Goal: Navigation & Orientation: Find specific page/section

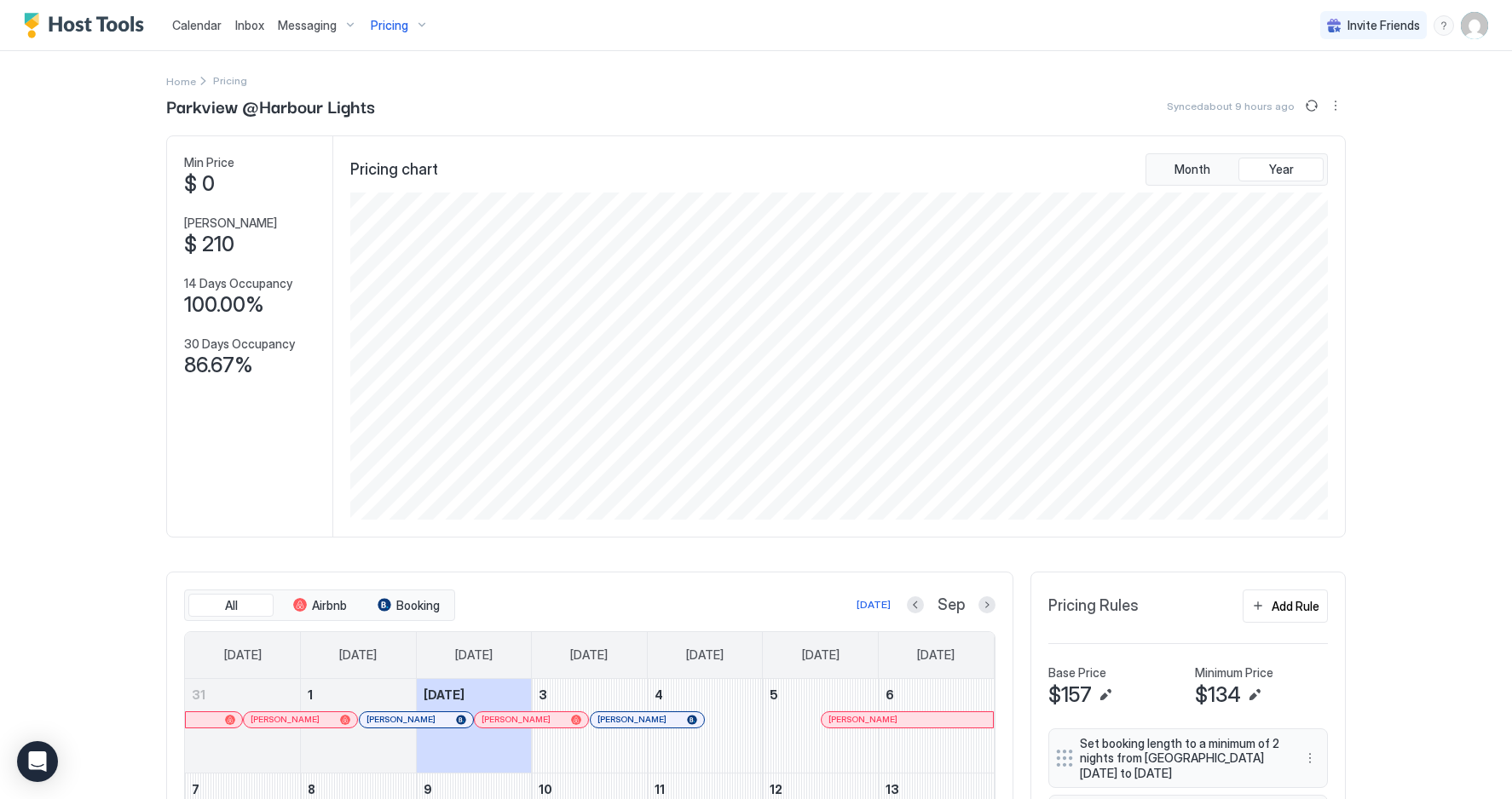
scroll to position [327, 981]
click at [728, 78] on div "Home Pricing" at bounding box center [756, 80] width 1179 height 18
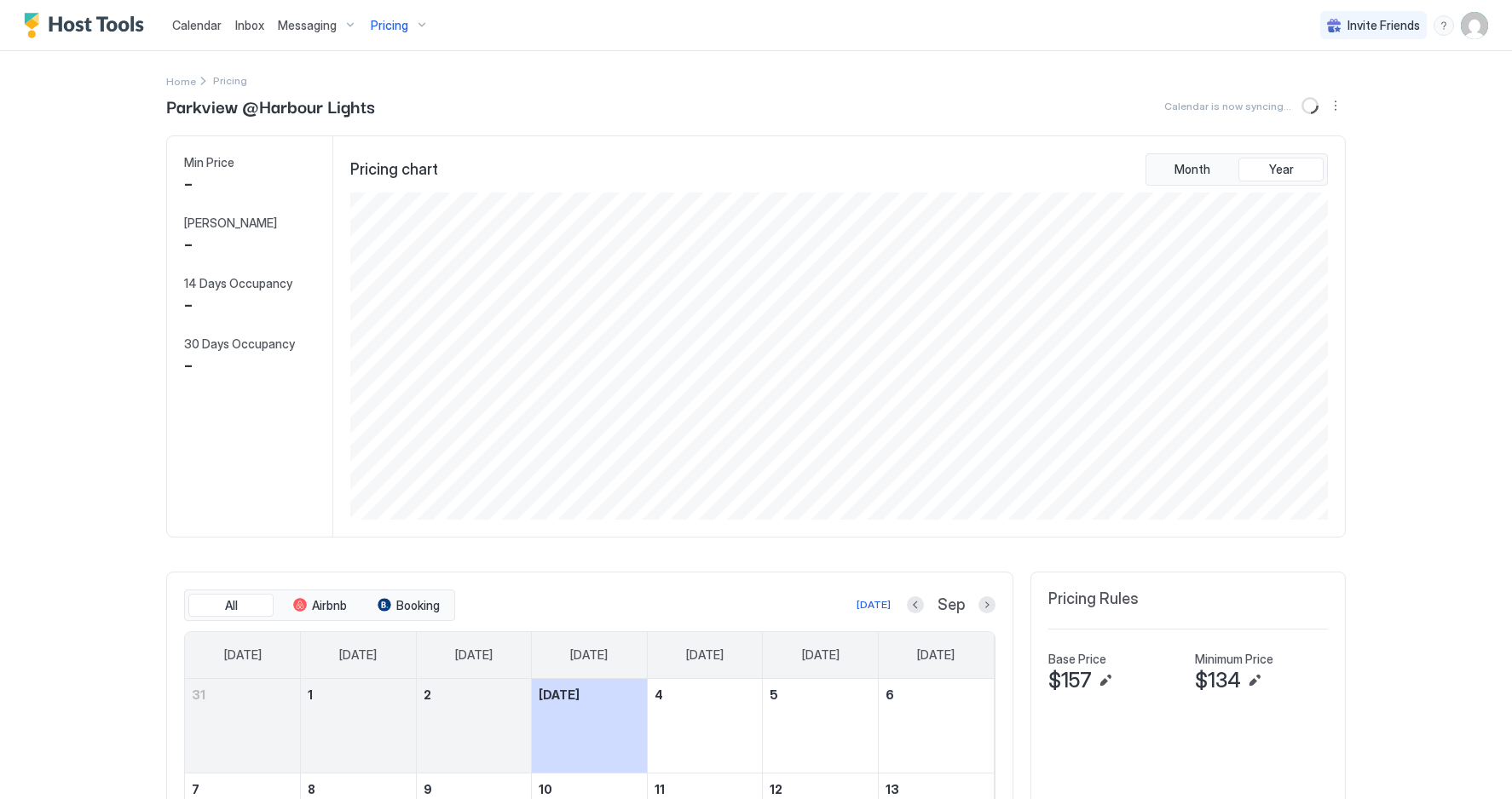
scroll to position [327, 981]
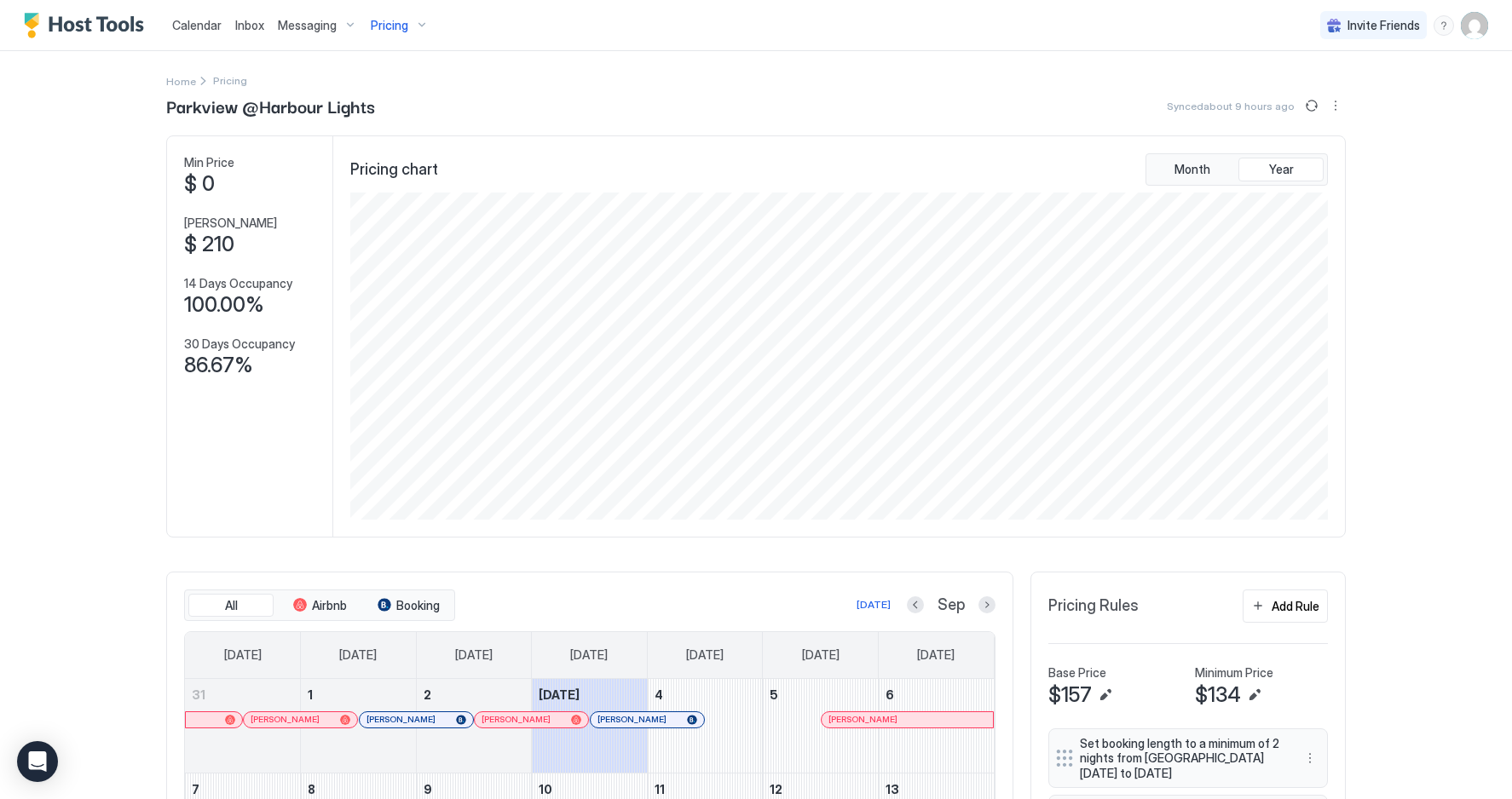
click at [247, 26] on span "Inbox" at bounding box center [250, 25] width 29 height 14
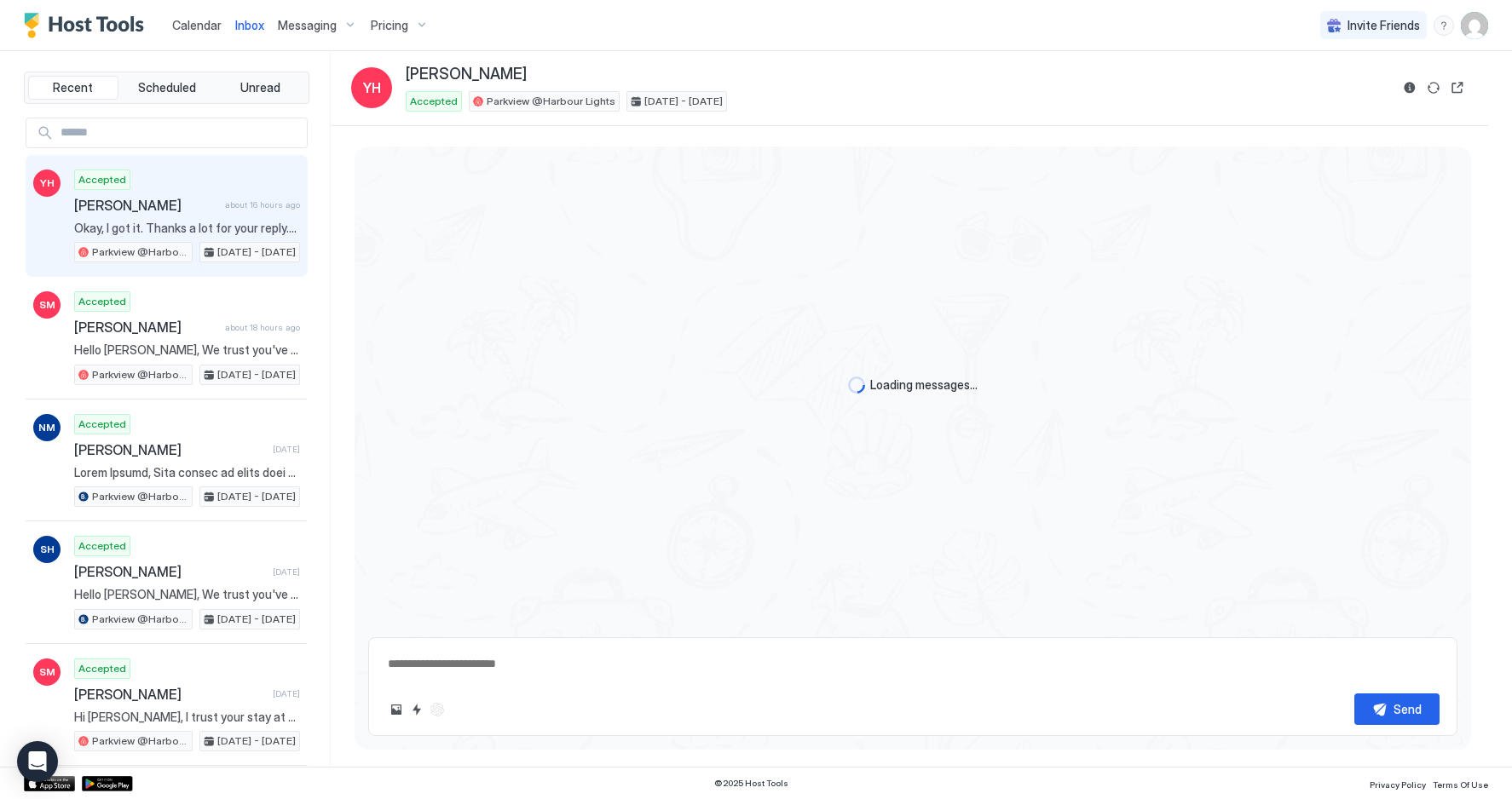
type textarea "*"
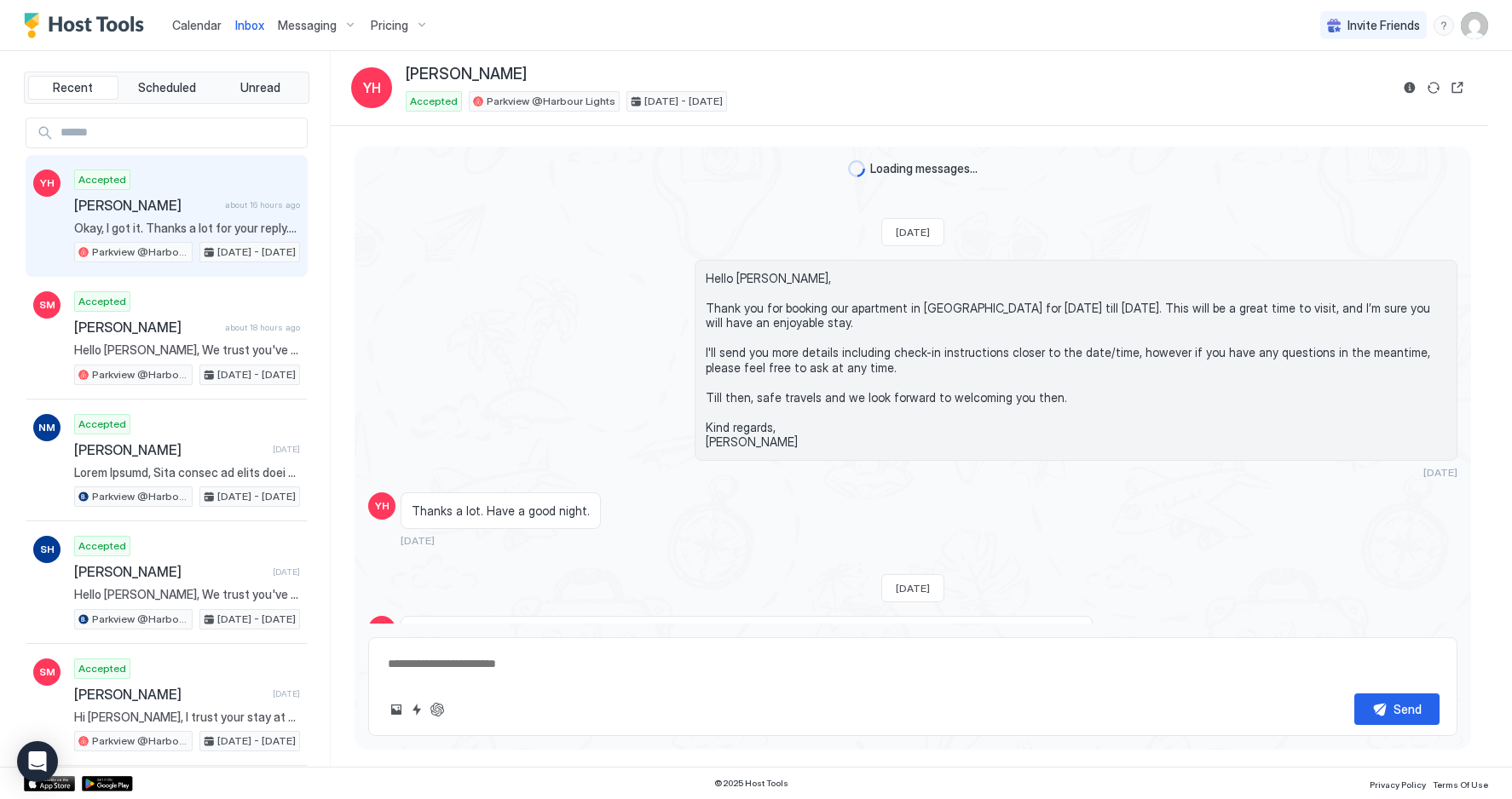
scroll to position [326, 0]
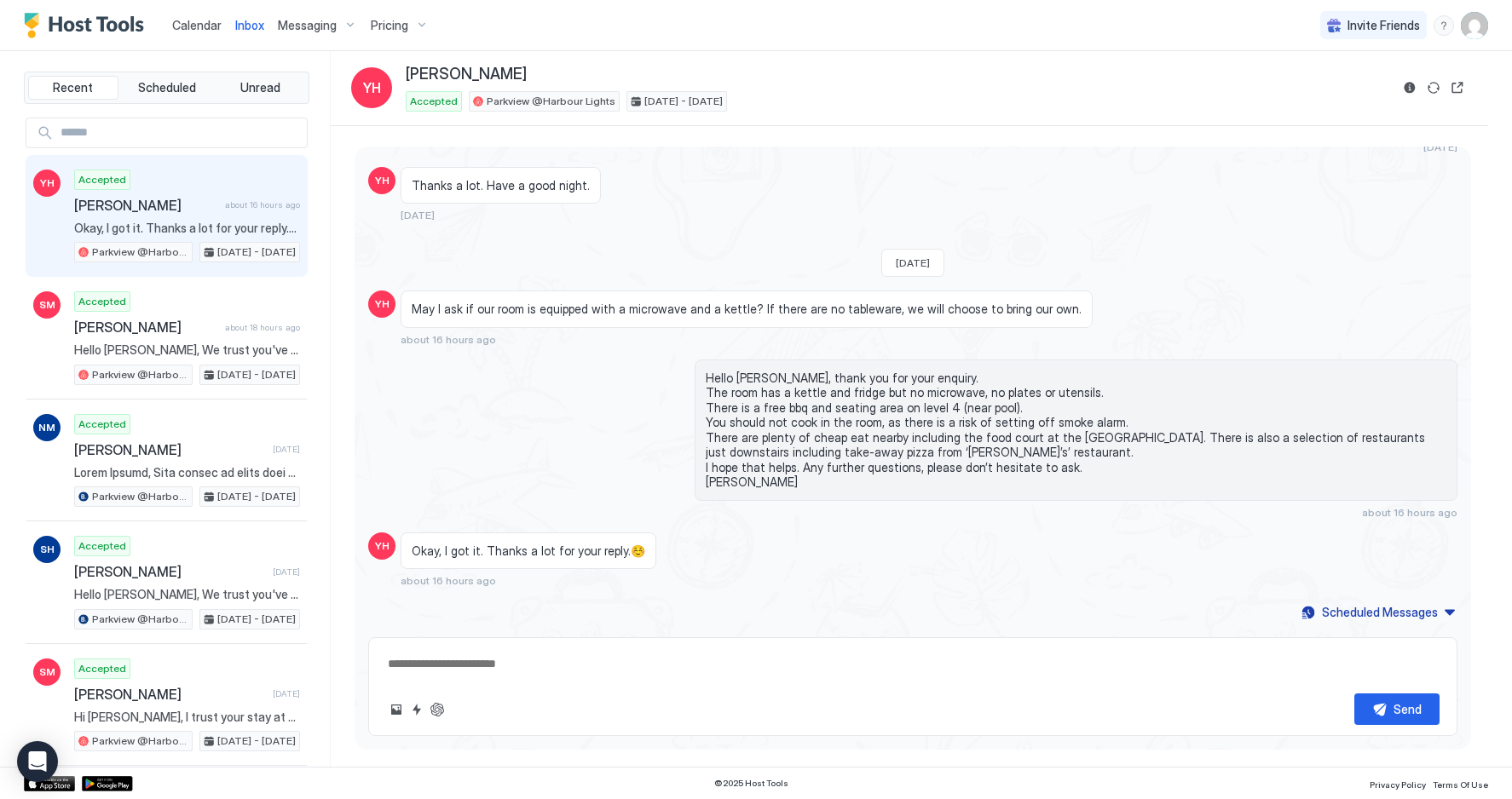
click at [210, 25] on span "Calendar" at bounding box center [197, 25] width 49 height 14
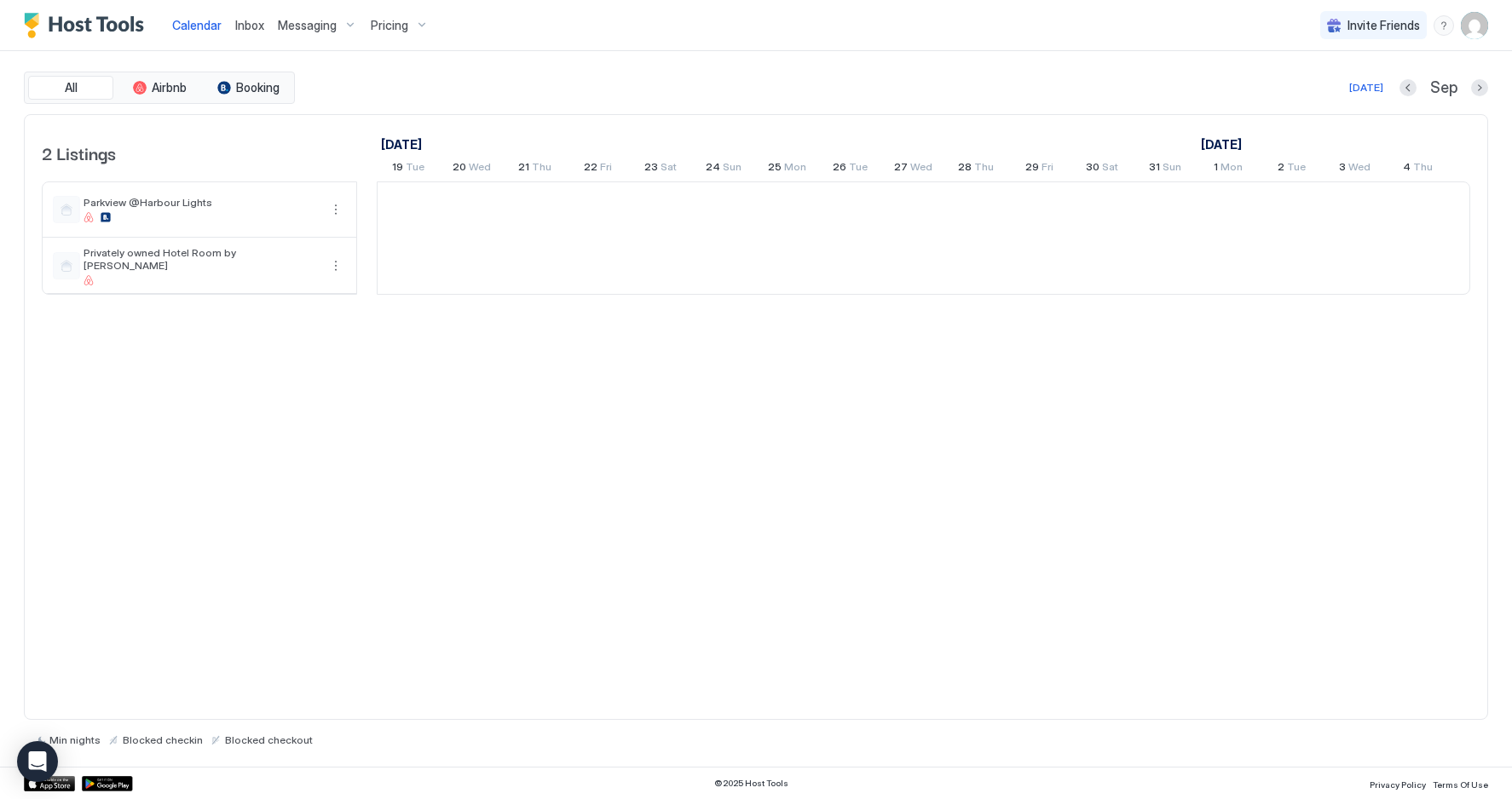
scroll to position [0, 947]
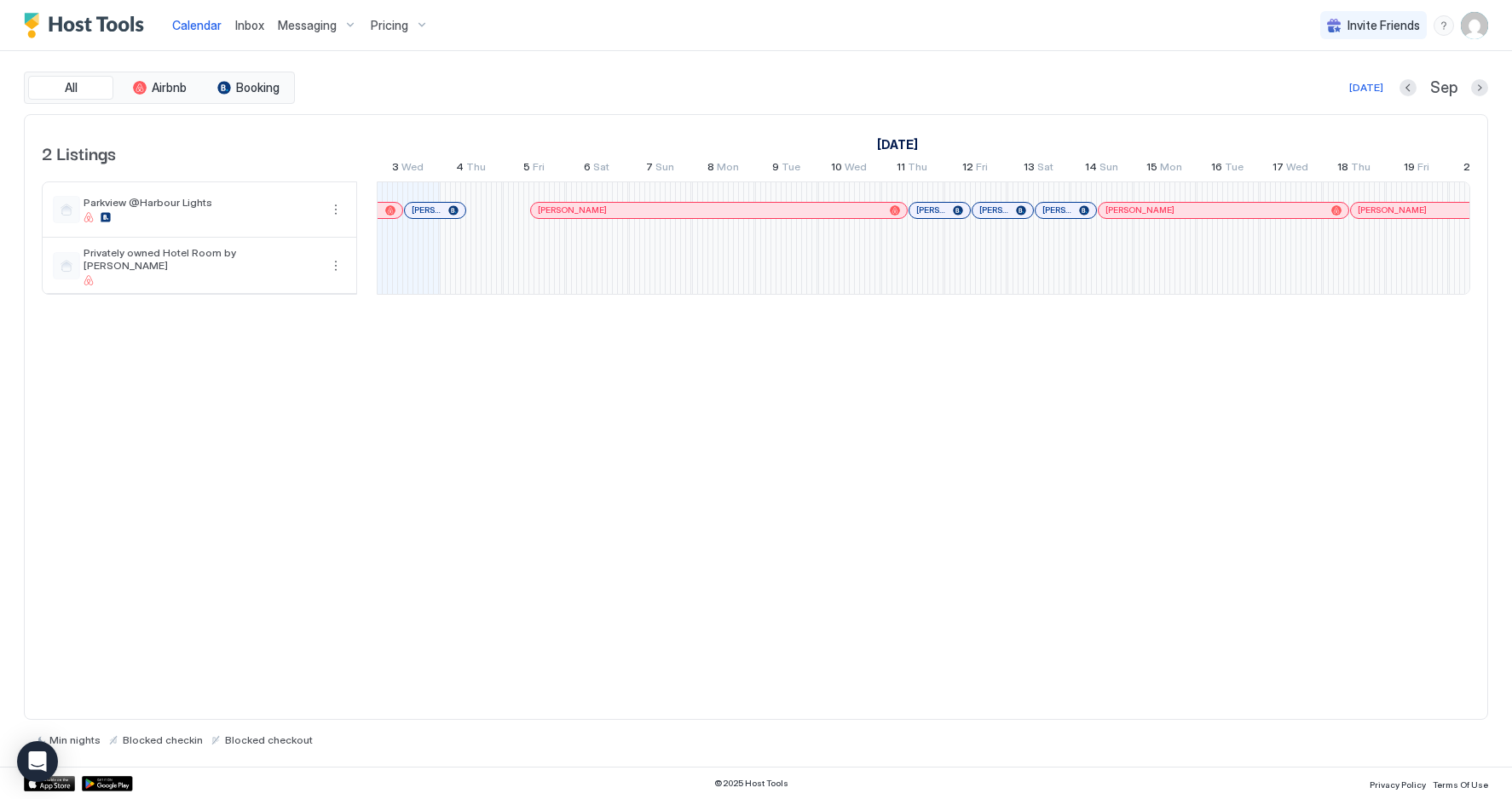
click at [402, 27] on span "Pricing" at bounding box center [389, 25] width 38 height 15
click at [363, 163] on span "Parkview @Harbour Lights" at bounding box center [429, 164] width 240 height 13
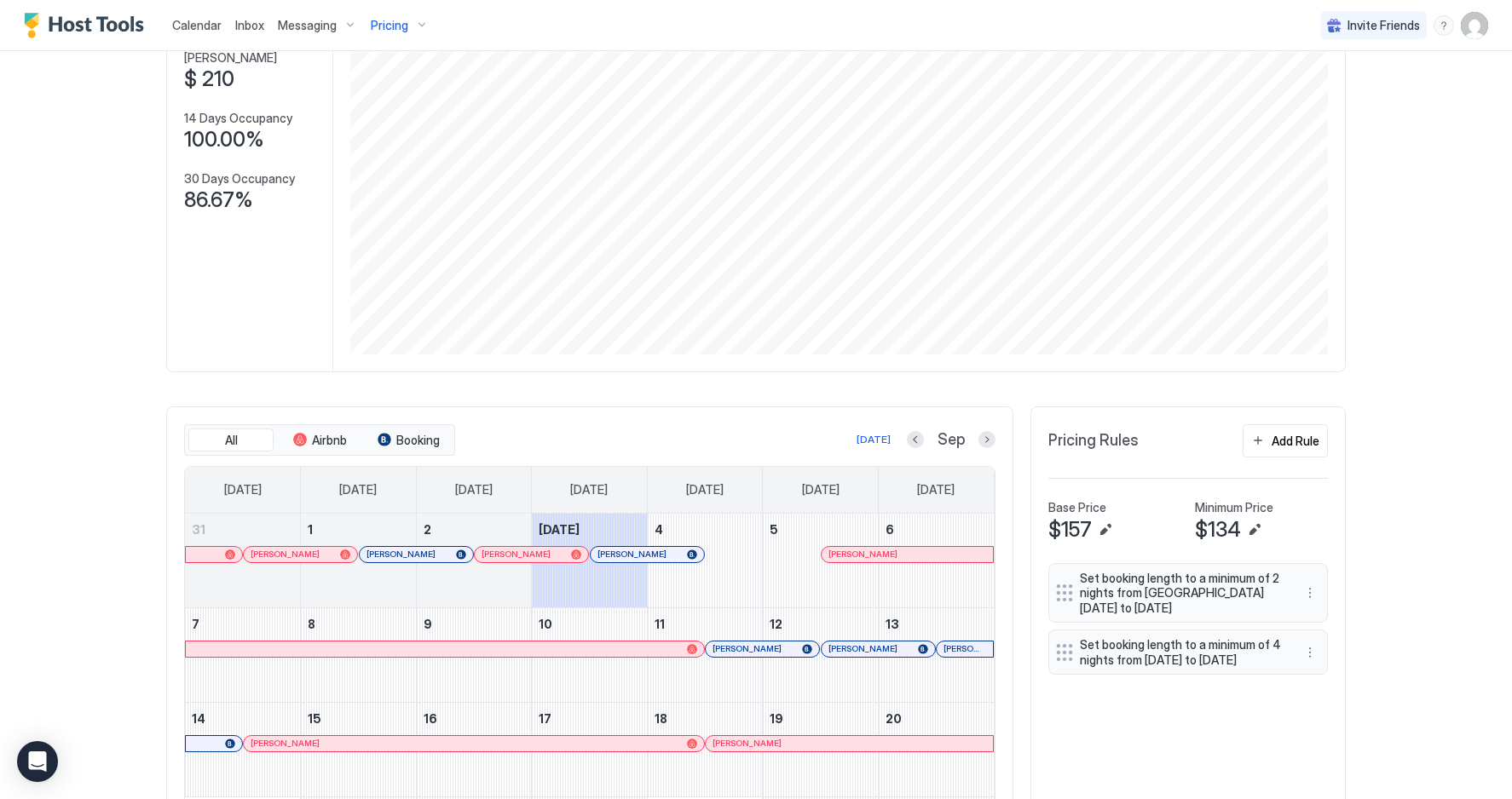
scroll to position [169, 0]
